Goal: Book appointment/travel/reservation

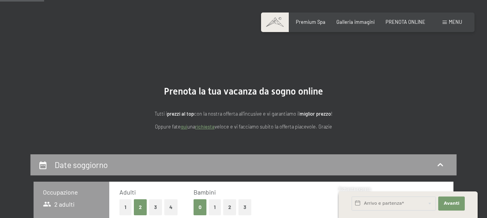
scroll to position [205, 0]
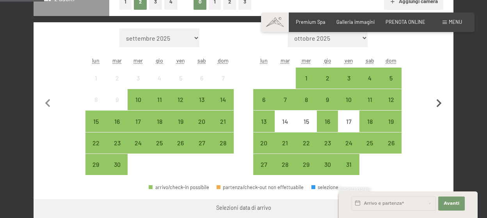
click at [439, 104] on icon "button" at bounding box center [439, 103] width 16 height 16
select select "[DATE]"
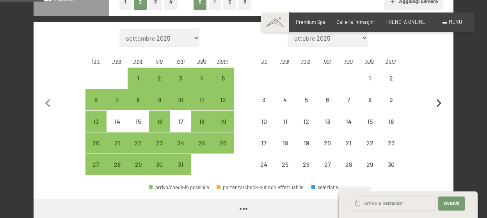
click at [439, 104] on icon "button" at bounding box center [439, 103] width 5 height 8
select select "[DATE]"
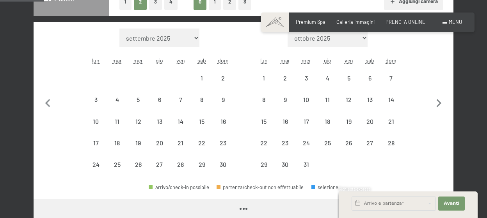
select select "[DATE]"
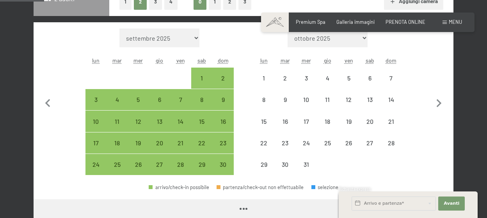
select select "[DATE]"
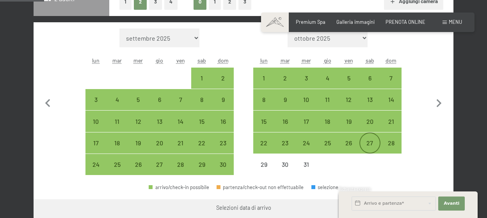
click at [374, 142] on div "27" at bounding box center [370, 150] width 20 height 20
select select "[DATE]"
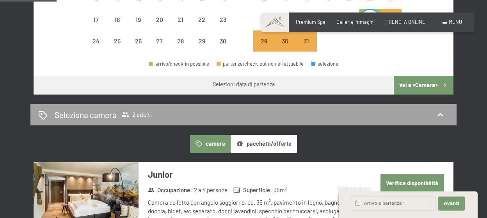
scroll to position [246, 0]
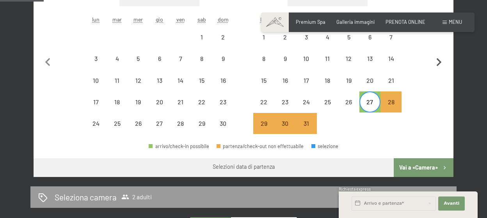
click at [440, 63] on icon "button" at bounding box center [439, 62] width 5 height 8
select select "[DATE]"
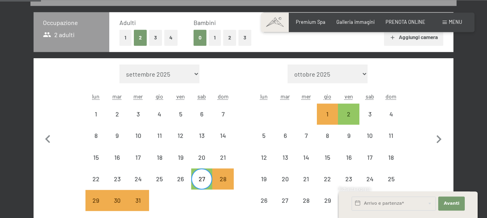
scroll to position [164, 0]
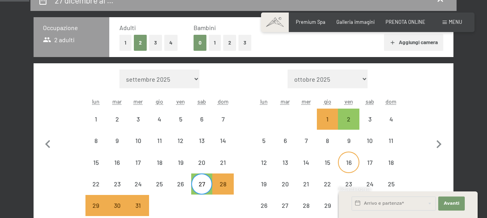
select select "[DATE]"
click at [375, 121] on div "3" at bounding box center [370, 126] width 20 height 20
select select "[DATE]"
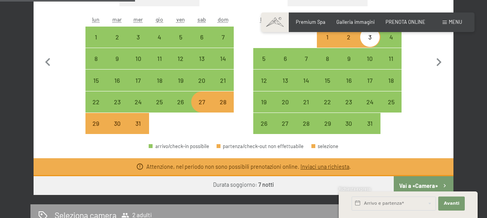
scroll to position [205, 0]
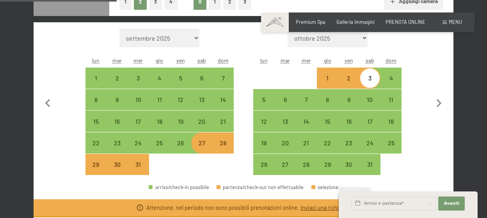
click at [224, 143] on div "28" at bounding box center [223, 150] width 20 height 20
select select "[DATE]"
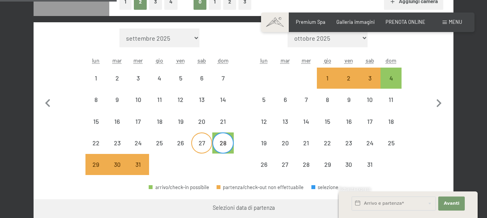
click at [208, 145] on div "27" at bounding box center [202, 150] width 20 height 20
select select "[DATE]"
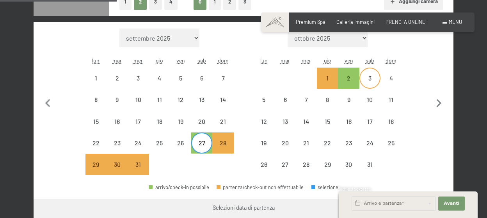
click at [374, 74] on div "3" at bounding box center [370, 78] width 20 height 20
select select "[DATE]"
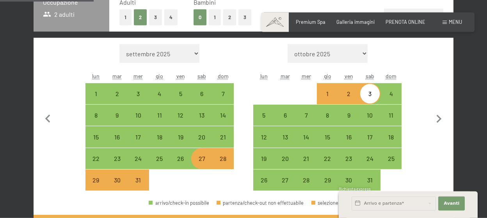
scroll to position [246, 0]
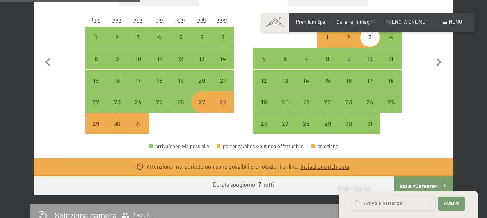
click at [417, 185] on button "Vai a «Camera»" at bounding box center [424, 185] width 60 height 19
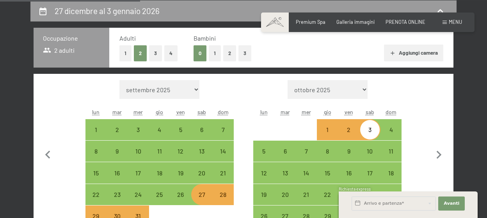
select select "[DATE]"
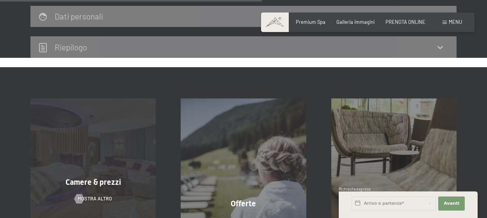
scroll to position [483, 0]
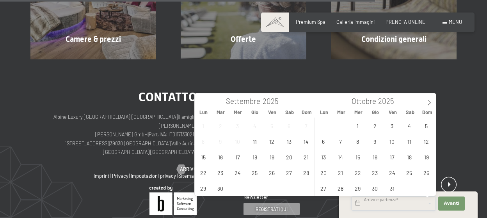
click at [389, 207] on input "text" at bounding box center [394, 203] width 84 height 14
click at [429, 104] on icon at bounding box center [429, 102] width 5 height 5
click at [425, 174] on span "28" at bounding box center [426, 172] width 15 height 15
type input "Dom. [DATE]"
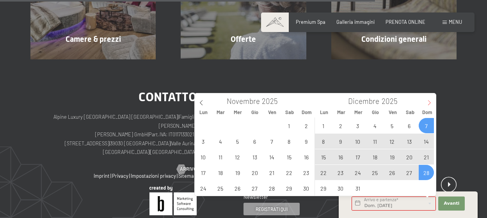
click at [429, 100] on span at bounding box center [429, 99] width 13 height 13
type input "2026"
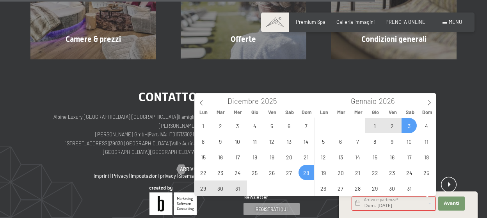
click at [408, 127] on span "3" at bounding box center [409, 125] width 15 height 15
type input "Dom. [DATE] - Sab. [DATE]"
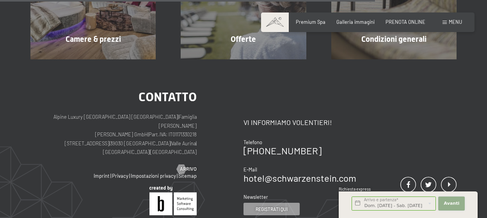
click at [449, 202] on span "Avanti" at bounding box center [452, 203] width 16 height 6
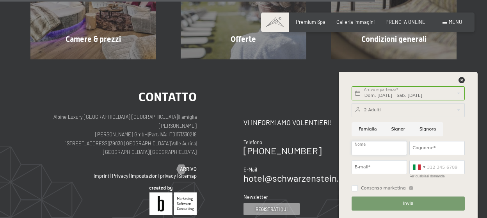
click at [382, 154] on input "Nome" at bounding box center [379, 148] width 55 height 14
type input "mariateresa"
click at [430, 151] on input "Cognome*" at bounding box center [437, 148] width 55 height 14
type input "favullo"
click at [429, 94] on input "Dom. [DATE] - Sab. [DATE]" at bounding box center [408, 93] width 113 height 14
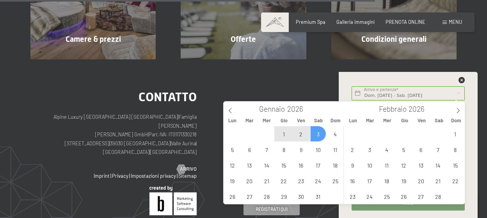
click at [302, 135] on span "2" at bounding box center [301, 133] width 15 height 15
type input "Ven. [DATE]"
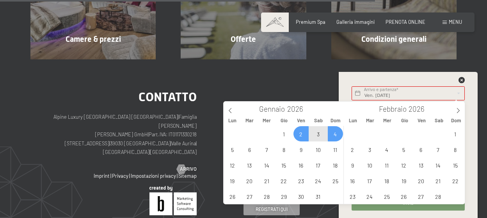
type input "2025"
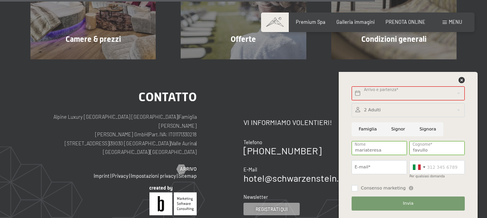
click at [423, 67] on div "Contatto Alpine Luxury [GEOGRAPHIC_DATA] SCHWARZENSTEIN | Famiglia Zimmerhofer …" at bounding box center [243, 189] width 487 height 260
click at [407, 99] on input "text" at bounding box center [408, 93] width 113 height 14
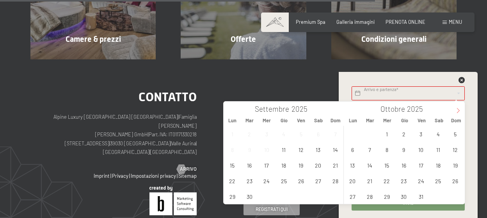
click at [456, 113] on icon at bounding box center [458, 110] width 5 height 5
type input "2026"
click at [419, 135] on span "2" at bounding box center [421, 133] width 15 height 15
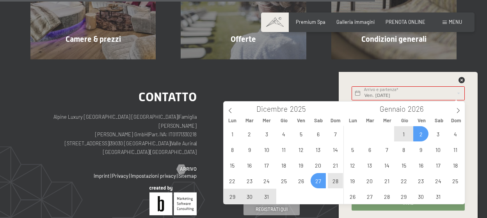
click at [318, 183] on span "27" at bounding box center [318, 180] width 15 height 15
type input "Sab. [DATE] - Ven. [DATE]"
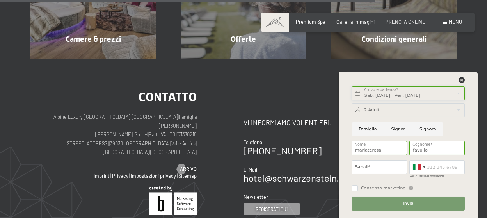
click at [400, 96] on input "Sab. [DATE] - Ven. [DATE]" at bounding box center [408, 93] width 113 height 14
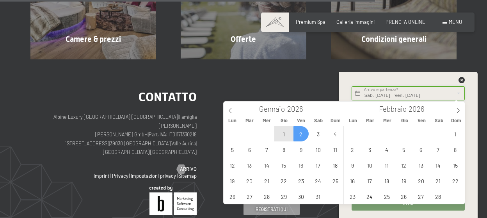
click at [378, 96] on input "Sab. [DATE] - Ven. [DATE]" at bounding box center [408, 93] width 113 height 14
click at [228, 111] on icon at bounding box center [230, 110] width 5 height 5
type input "2025"
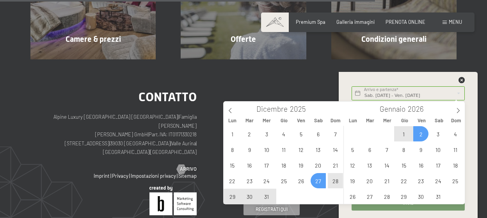
click at [335, 182] on span "28" at bounding box center [335, 180] width 15 height 15
type input "Dom. [DATE]"
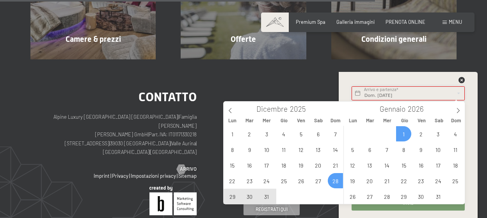
click at [381, 96] on input "Dom. [DATE]" at bounding box center [408, 93] width 113 height 14
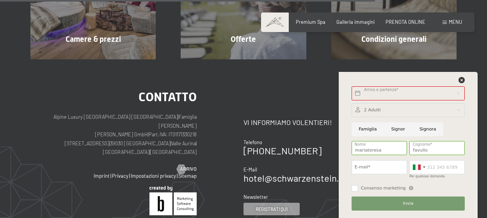
click at [475, 102] on div "Arrivo e partenza* Questo campo non può rimanere vuoto. Avanti Nascondere i cam…" at bounding box center [408, 145] width 139 height 146
click at [387, 94] on input "text" at bounding box center [408, 93] width 113 height 14
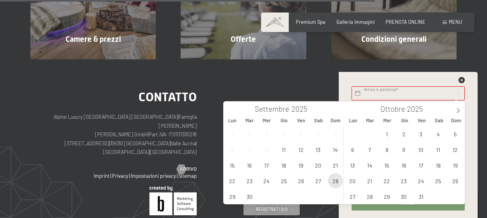
click at [336, 180] on span "28" at bounding box center [335, 180] width 15 height 15
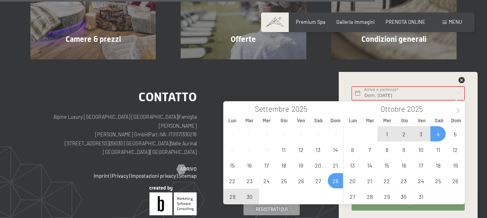
click at [457, 112] on icon at bounding box center [458, 110] width 5 height 5
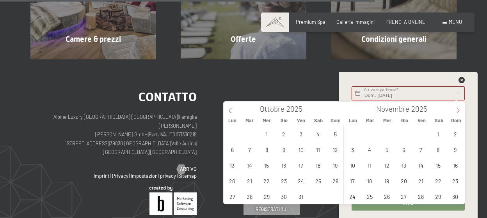
click at [457, 112] on icon at bounding box center [458, 110] width 5 height 5
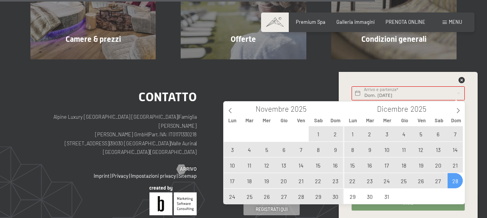
click at [453, 180] on span "28" at bounding box center [455, 180] width 15 height 15
type input "Dom. [DATE] - Dom. [DATE]"
type input "2026"
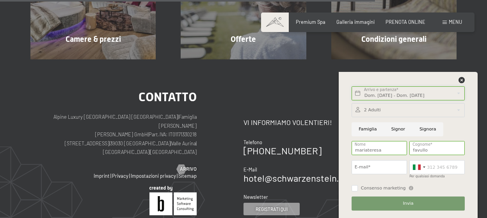
click at [383, 94] on input "Dom. [DATE] - Dom. [DATE]" at bounding box center [408, 93] width 113 height 14
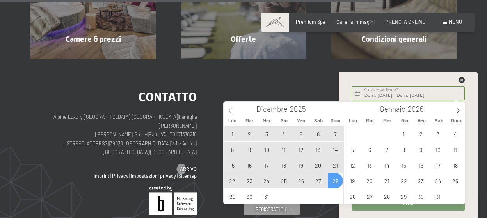
click at [336, 181] on span "28" at bounding box center [335, 180] width 15 height 15
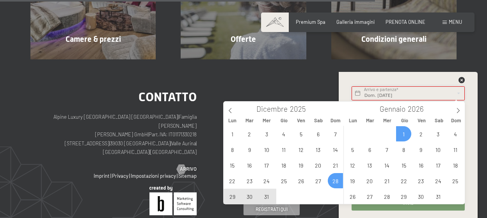
click at [420, 95] on input "Dom. [DATE]" at bounding box center [408, 93] width 113 height 14
click at [422, 132] on span "2" at bounding box center [421, 133] width 15 height 15
type input "Dom. [DATE] - Ven. [DATE]"
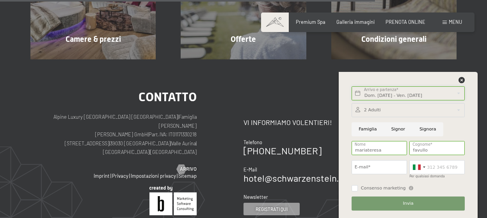
click at [430, 96] on input "Dom. [DATE] - Ven. [DATE]" at bounding box center [408, 93] width 113 height 14
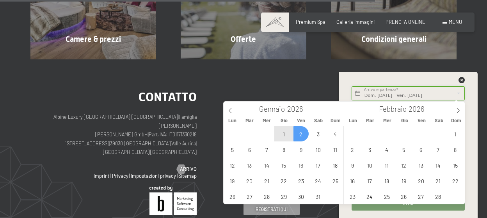
click at [440, 93] on input "Dom. [DATE] - Ven. [DATE]" at bounding box center [408, 93] width 113 height 14
click at [471, 96] on div "Dom. [DATE] - Ven. [DATE] Arrivo e partenza* 5 Notti Avanti Nascondere i campi …" at bounding box center [408, 145] width 139 height 146
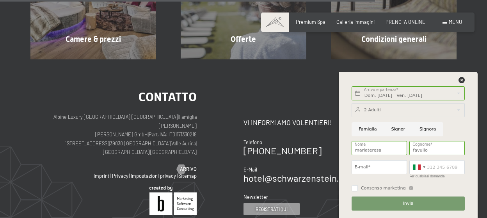
click at [360, 189] on label "Consenso marketing" at bounding box center [382, 188] width 48 height 6
click at [358, 189] on input "Consenso marketing" at bounding box center [355, 188] width 6 height 6
click at [354, 188] on input "Consenso marketing" at bounding box center [355, 188] width 6 height 6
checkbox input "true"
click at [377, 167] on input "E-mail*" at bounding box center [379, 167] width 55 height 14
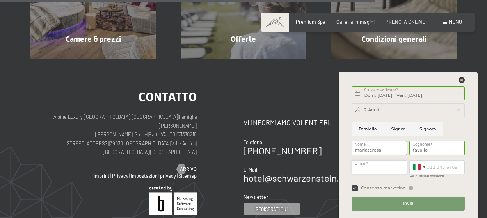
click at [377, 166] on input "E-mail*" at bounding box center [379, 167] width 55 height 14
type input "[EMAIL_ADDRESS][DOMAIN_NAME]"
click at [413, 129] on input "Signora" at bounding box center [428, 129] width 31 height 14
radio input "true"
click at [432, 167] on input "Per qualsiasi domanda" at bounding box center [437, 167] width 55 height 14
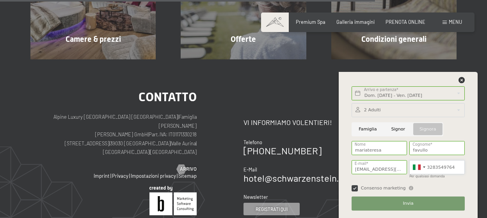
type input "3283549764"
click at [432, 206] on button "Invia" at bounding box center [408, 203] width 113 height 14
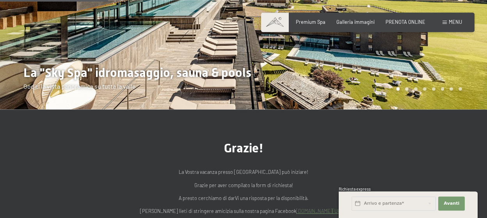
scroll to position [164, 0]
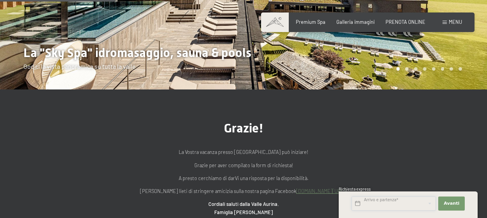
click at [386, 209] on input "text" at bounding box center [394, 203] width 84 height 14
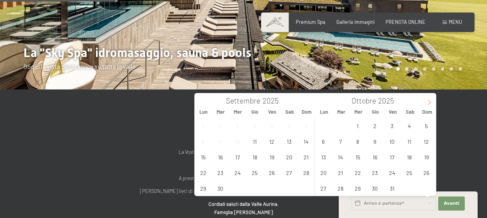
click at [428, 100] on icon at bounding box center [429, 102] width 5 height 5
click at [428, 175] on span "28" at bounding box center [426, 172] width 15 height 15
type input "Dom. 28/12/2025"
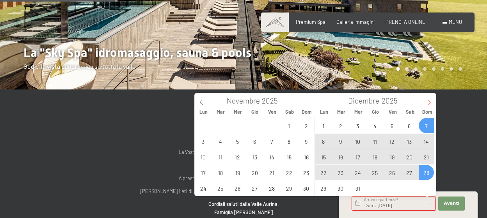
click at [431, 99] on span at bounding box center [429, 99] width 13 height 13
type input "2026"
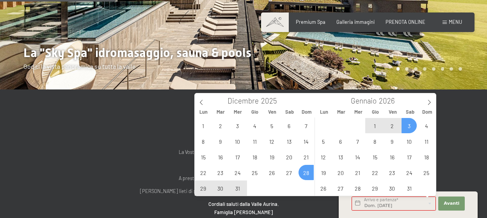
click at [412, 124] on span "3" at bounding box center [409, 125] width 15 height 15
type input "Dom. [DATE] - Sab. [DATE]"
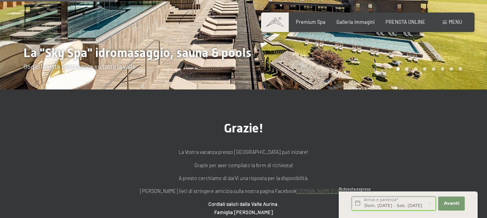
scroll to position [0, 11]
click at [447, 204] on span "Avanti" at bounding box center [452, 203] width 16 height 6
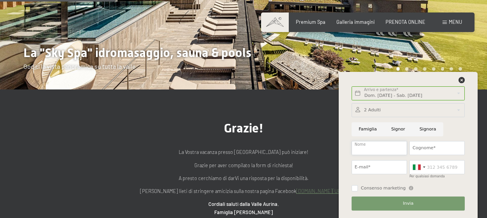
click at [384, 148] on input "Nome" at bounding box center [379, 148] width 55 height 14
type input "mariateresa"
click at [442, 148] on input "Cognome*" at bounding box center [437, 148] width 55 height 14
type input "favullo"
click at [373, 166] on input "E-mail*" at bounding box center [379, 167] width 55 height 14
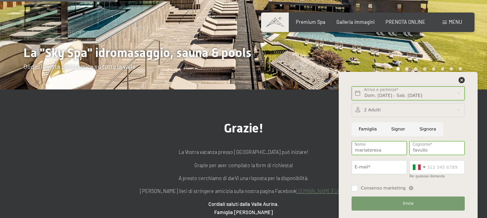
click at [429, 95] on input "Dom. [DATE] - Sab. [DATE]" at bounding box center [408, 93] width 113 height 14
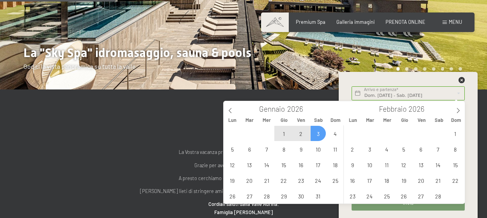
click at [303, 137] on span "2" at bounding box center [301, 133] width 15 height 15
type input "Ven. [DATE]"
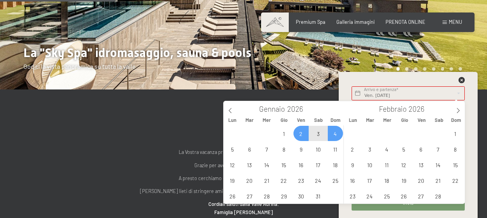
type input "2025"
click at [477, 111] on div "Arrivo e partenza* Questo campo non può rimanere vuoto. Avanti Nascondere i cam…" at bounding box center [408, 145] width 139 height 146
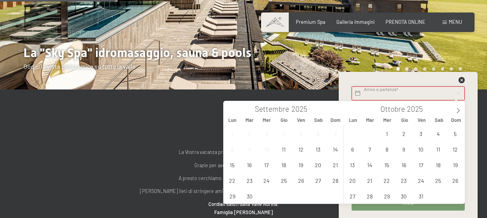
click at [390, 95] on input "text" at bounding box center [408, 93] width 113 height 14
click at [458, 112] on icon at bounding box center [458, 110] width 3 height 5
click at [453, 180] on span "28" at bounding box center [455, 180] width 15 height 15
type input "Dom. [DATE]"
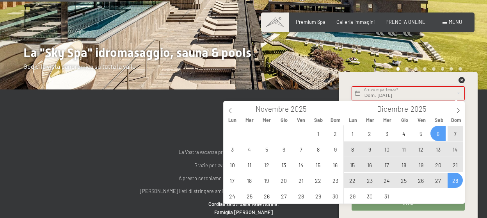
click at [426, 94] on input "Dom. [DATE]" at bounding box center [408, 93] width 113 height 14
click at [460, 110] on icon at bounding box center [458, 110] width 5 height 5
type input "2026"
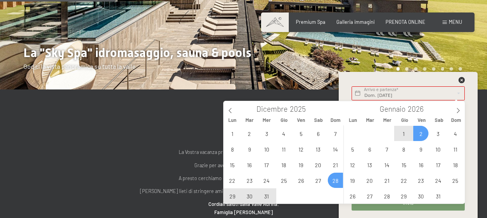
click at [421, 132] on span "2" at bounding box center [421, 133] width 15 height 15
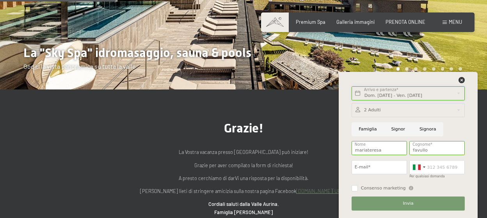
click at [408, 96] on input "Dom. [DATE] - Ven. [DATE]" at bounding box center [408, 93] width 113 height 14
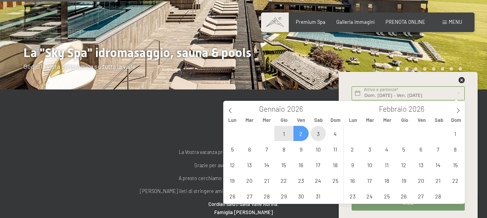
click at [322, 135] on span "3" at bounding box center [318, 133] width 15 height 15
type input "Sab. 03/01/2026"
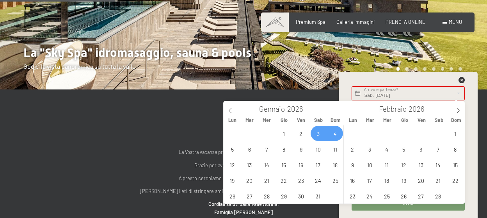
type input "2025"
click at [414, 80] on div at bounding box center [409, 82] width 116 height 10
click at [407, 96] on input "text" at bounding box center [408, 93] width 113 height 14
click at [460, 109] on icon at bounding box center [458, 110] width 5 height 5
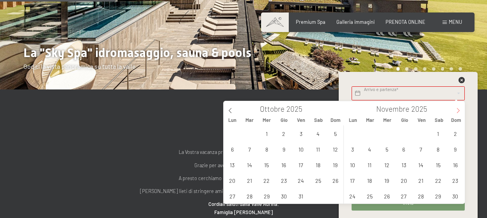
click at [460, 109] on icon at bounding box center [458, 110] width 5 height 5
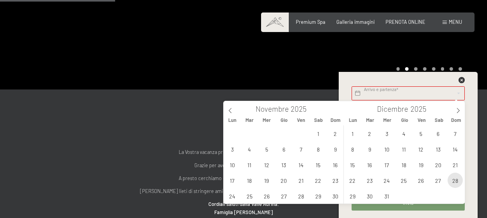
click at [453, 182] on span "28" at bounding box center [455, 180] width 15 height 15
click at [442, 183] on span "27" at bounding box center [438, 180] width 15 height 15
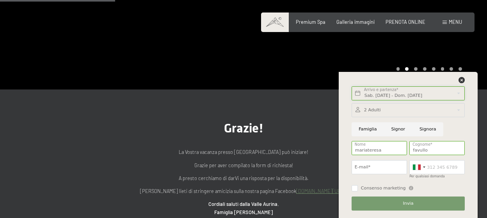
click at [417, 98] on input "Sab. 27/12/2025 - Dom. 28/12/2025" at bounding box center [408, 93] width 113 height 14
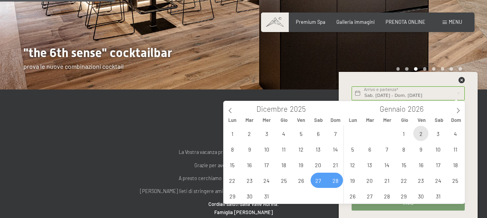
click at [423, 134] on span "2" at bounding box center [421, 133] width 15 height 15
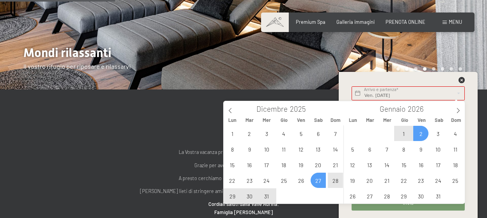
click at [321, 180] on span "27" at bounding box center [318, 180] width 15 height 15
type input "Sab. [DATE] - Ven. [DATE]"
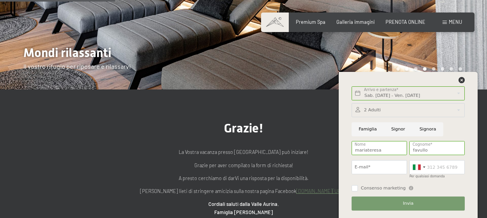
click at [384, 110] on div at bounding box center [408, 110] width 113 height 14
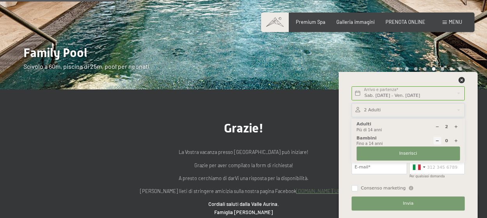
click at [455, 140] on icon at bounding box center [456, 141] width 4 height 4
type input "1"
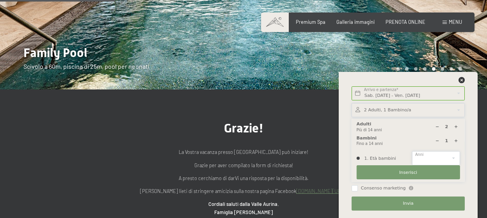
click at [412, 151] on select "0 1 2 3 4 5 6 7 8 9 10 11 12 13 14" at bounding box center [436, 158] width 48 height 14
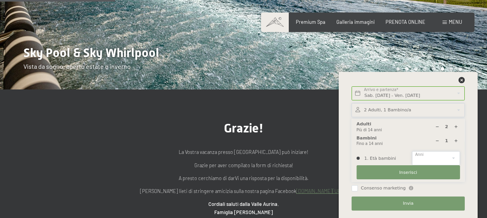
select select "12"
click option "12" at bounding box center [0, 0] width 0 height 0
click at [421, 172] on button "Inserisci" at bounding box center [408, 172] width 103 height 14
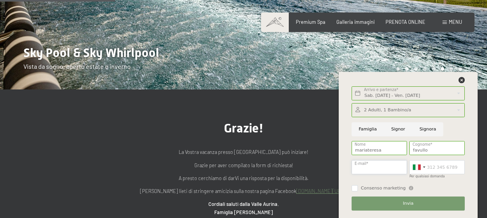
click at [384, 169] on input "E-mail*" at bounding box center [379, 167] width 55 height 14
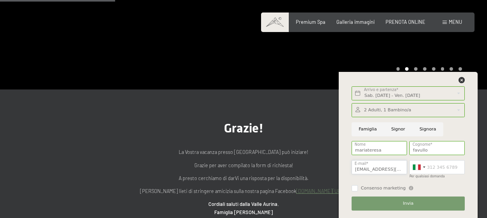
type input "[EMAIL_ADDRESS][DOMAIN_NAME]"
click at [429, 166] on input "Per qualsiasi domanda" at bounding box center [437, 167] width 55 height 14
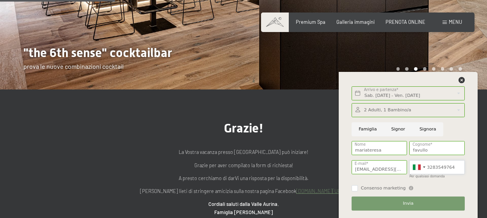
type input "3283549764"
click at [389, 186] on span "Consenso marketing" at bounding box center [383, 188] width 45 height 6
click at [358, 186] on input "Consenso marketing" at bounding box center [355, 188] width 6 height 6
click at [387, 189] on span "Consenso marketing" at bounding box center [383, 188] width 45 height 6
click at [358, 189] on input "Consenso marketing" at bounding box center [355, 188] width 6 height 6
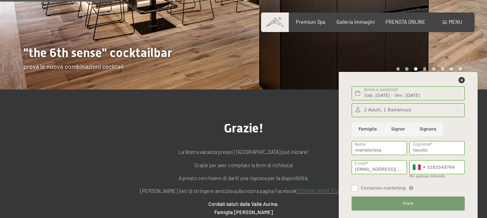
click at [353, 187] on input "Consenso marketing" at bounding box center [355, 188] width 6 height 6
checkbox input "true"
click at [378, 203] on button "Invia" at bounding box center [408, 203] width 113 height 14
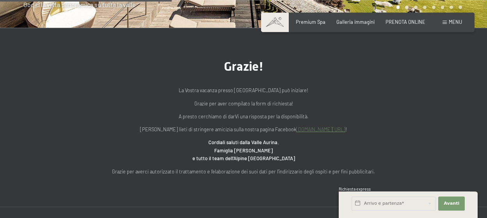
scroll to position [246, 0]
